Goal: Check status

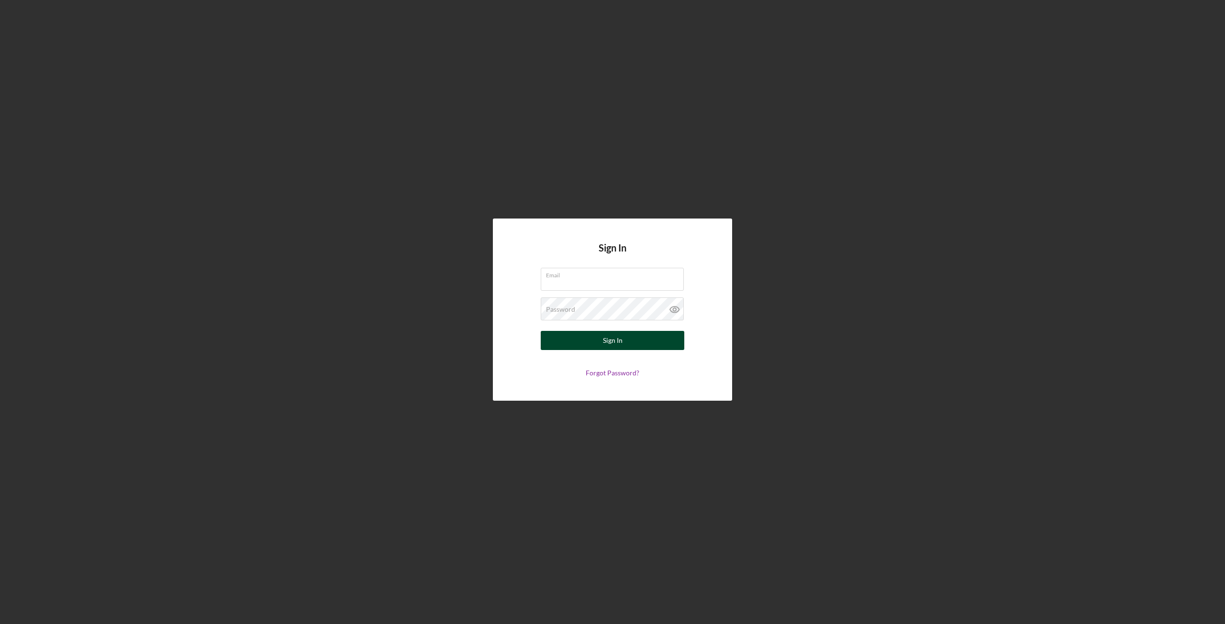
type input "[EMAIL_ADDRESS][DOMAIN_NAME]"
click at [616, 341] on div "Sign In" at bounding box center [613, 340] width 20 height 19
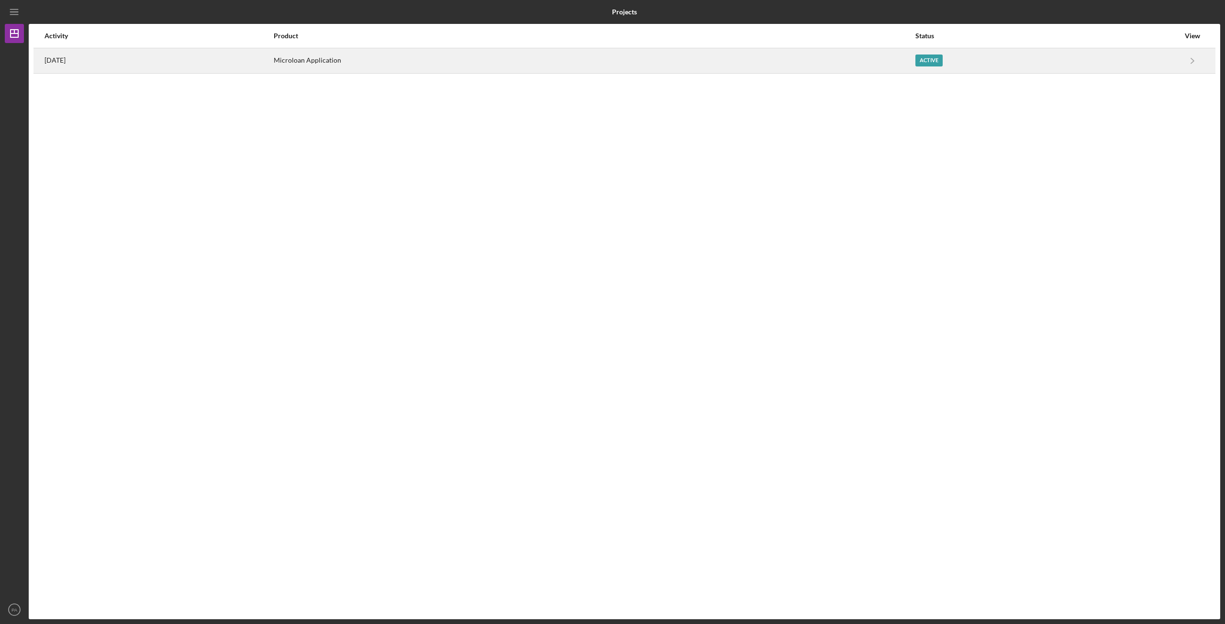
click at [444, 53] on div "Microloan Application" at bounding box center [594, 61] width 641 height 24
click at [273, 63] on div "[DATE]" at bounding box center [158, 61] width 228 height 24
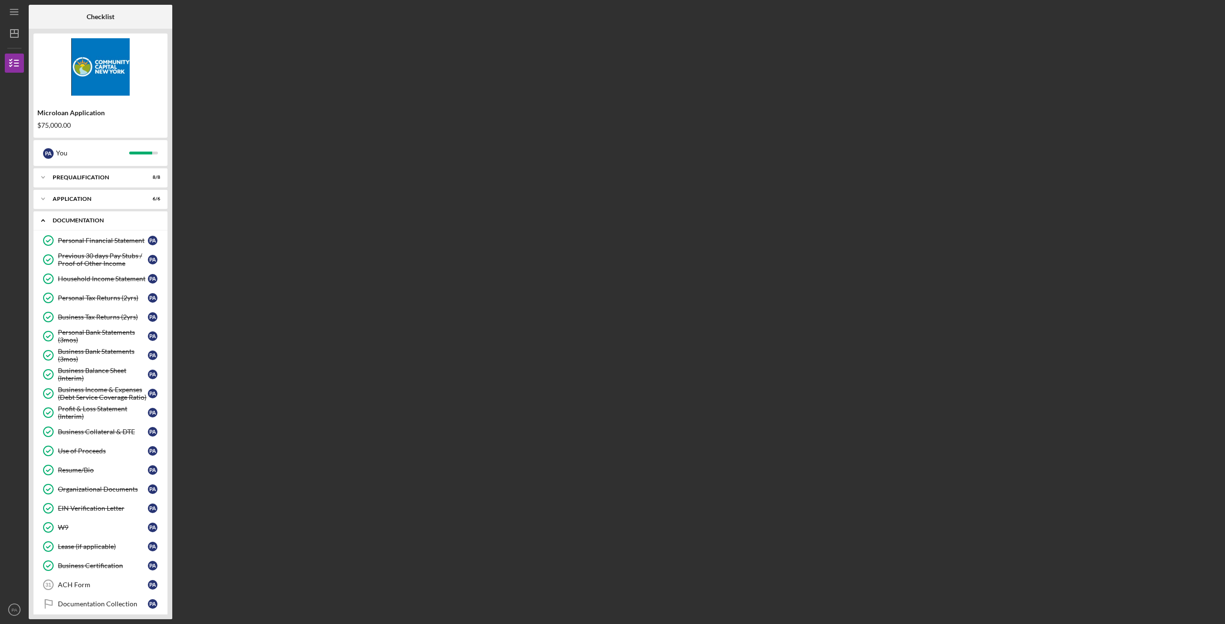
click at [94, 218] on div "Documentation" at bounding box center [104, 221] width 103 height 6
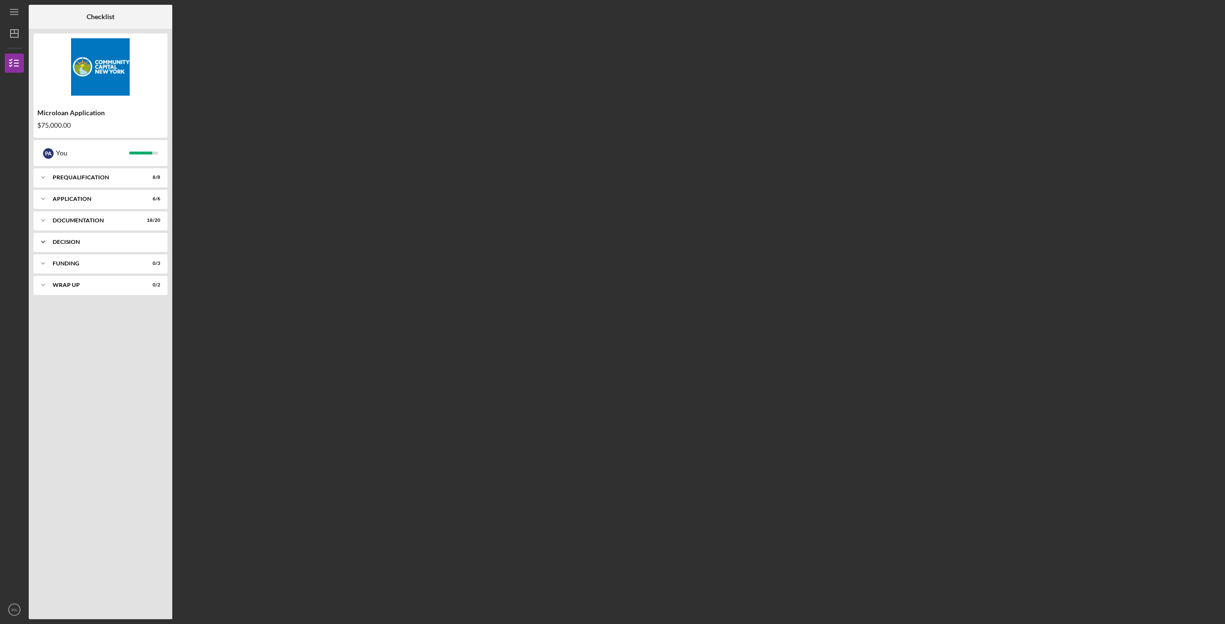
click at [106, 249] on div "Icon/Expander Decision 0 / 1" at bounding box center [100, 242] width 134 height 19
click at [101, 247] on div "Icon/Expander Decision 0 / 1" at bounding box center [100, 243] width 134 height 20
click at [103, 221] on div "Documentation" at bounding box center [104, 221] width 103 height 6
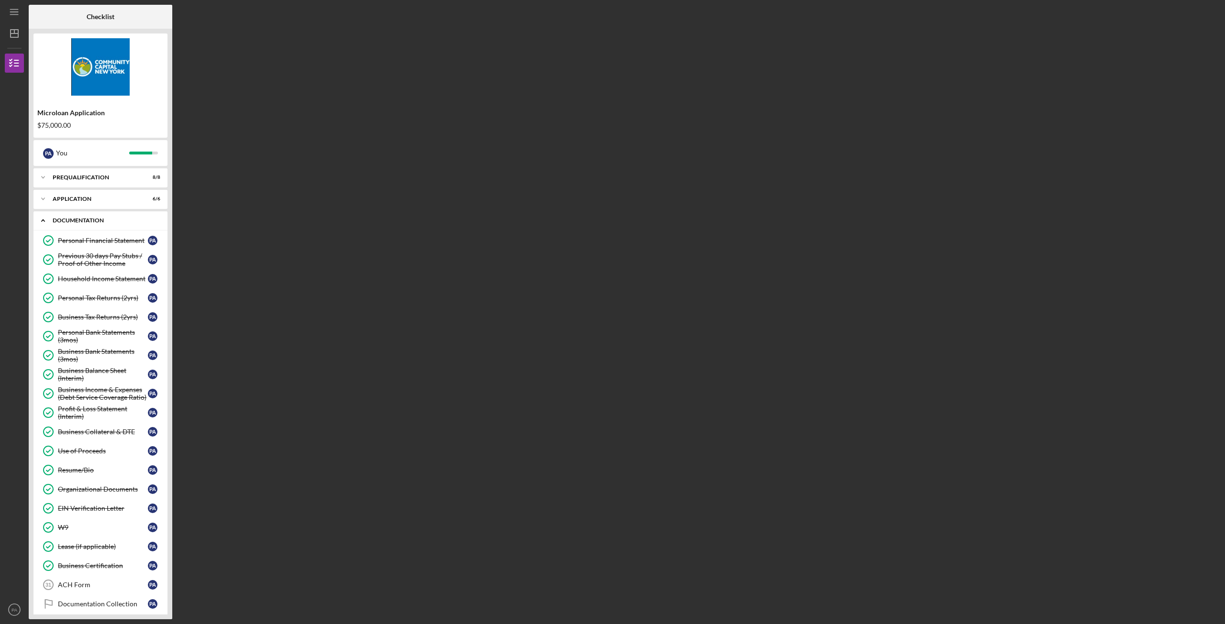
click at [93, 220] on div "Documentation" at bounding box center [104, 221] width 103 height 6
